Goal: Task Accomplishment & Management: Use online tool/utility

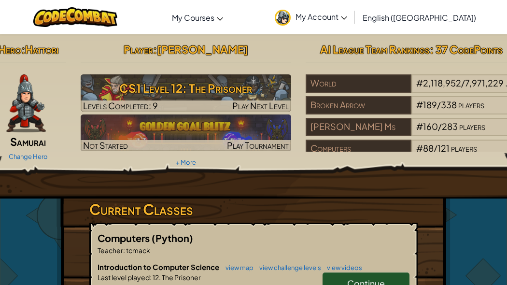
click at [344, 276] on link "Continue" at bounding box center [365, 283] width 87 height 22
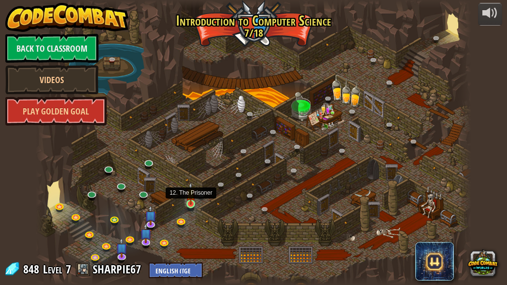
click at [191, 201] on img at bounding box center [191, 193] width 10 height 23
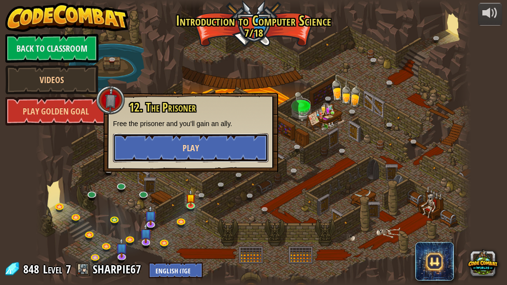
click at [176, 160] on button "Play" at bounding box center [190, 147] width 155 height 29
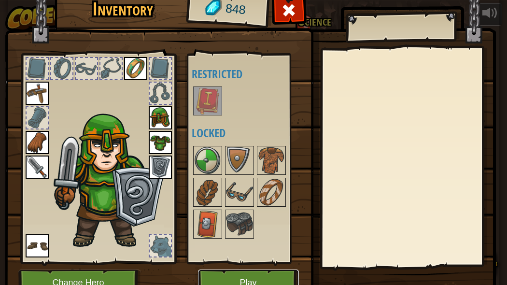
click at [269, 277] on button "Play" at bounding box center [248, 282] width 101 height 27
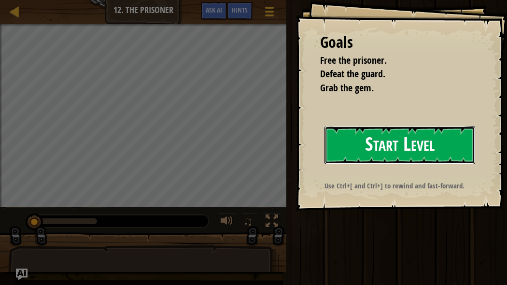
click at [401, 136] on button "Start Level" at bounding box center [399, 145] width 151 height 38
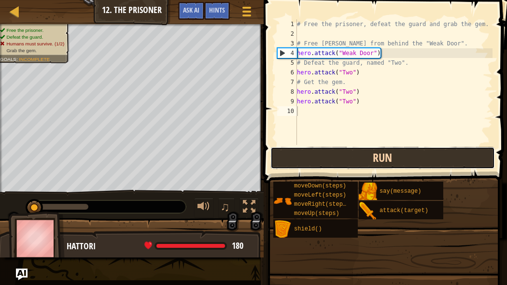
click at [387, 155] on button "Run" at bounding box center [382, 158] width 225 height 22
